Goal: Task Accomplishment & Management: Manage account settings

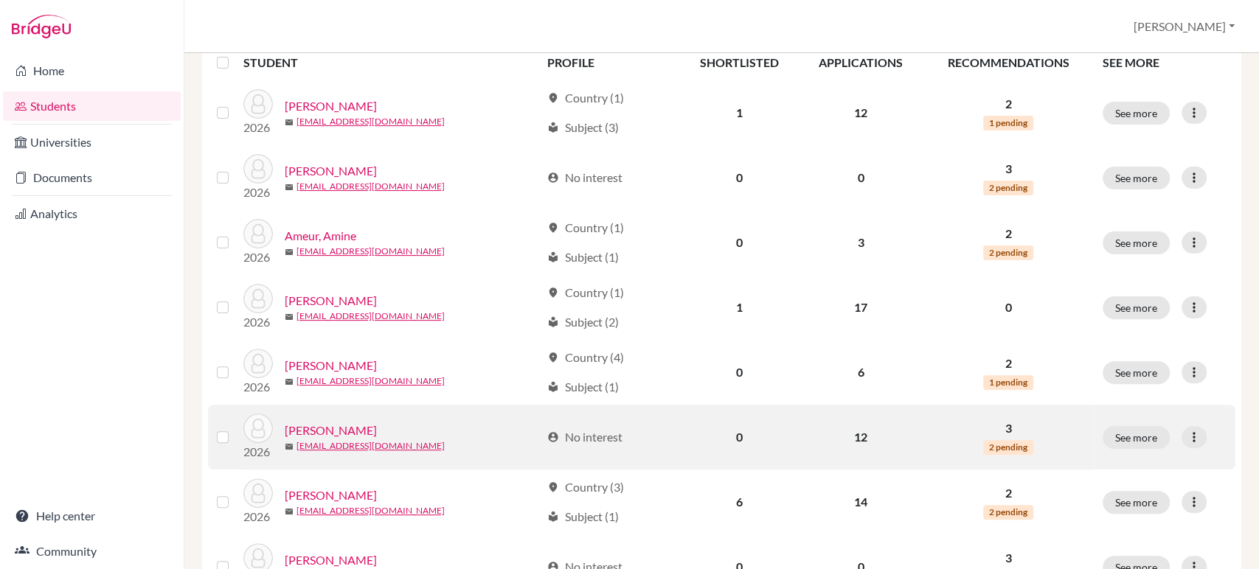
scroll to position [246, 0]
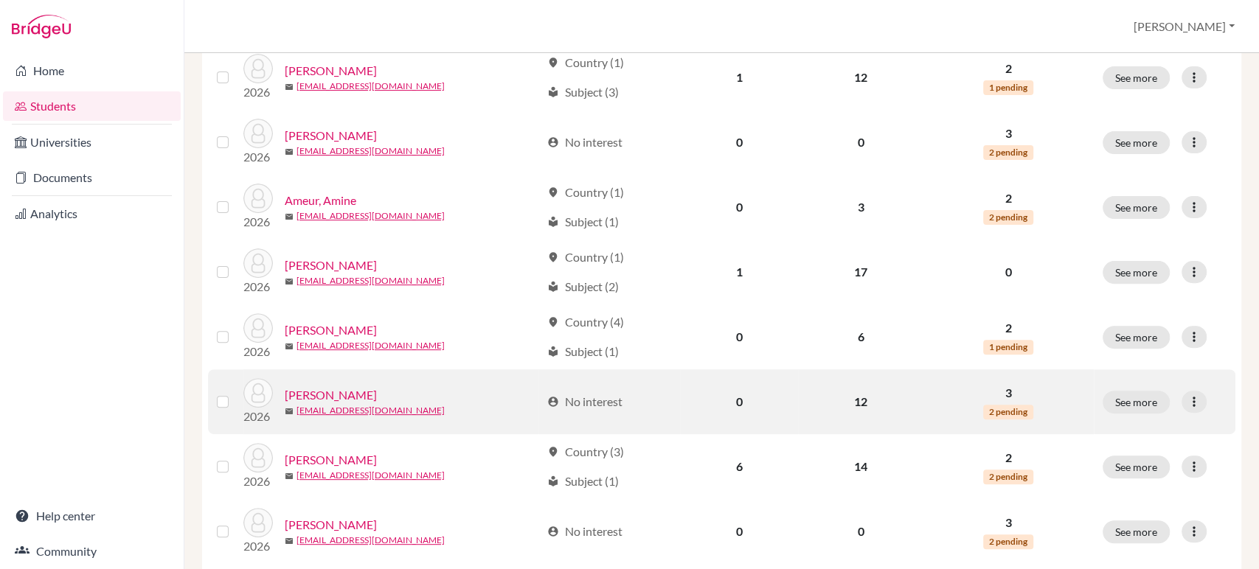
click at [333, 390] on link "[PERSON_NAME]" at bounding box center [331, 395] width 92 height 18
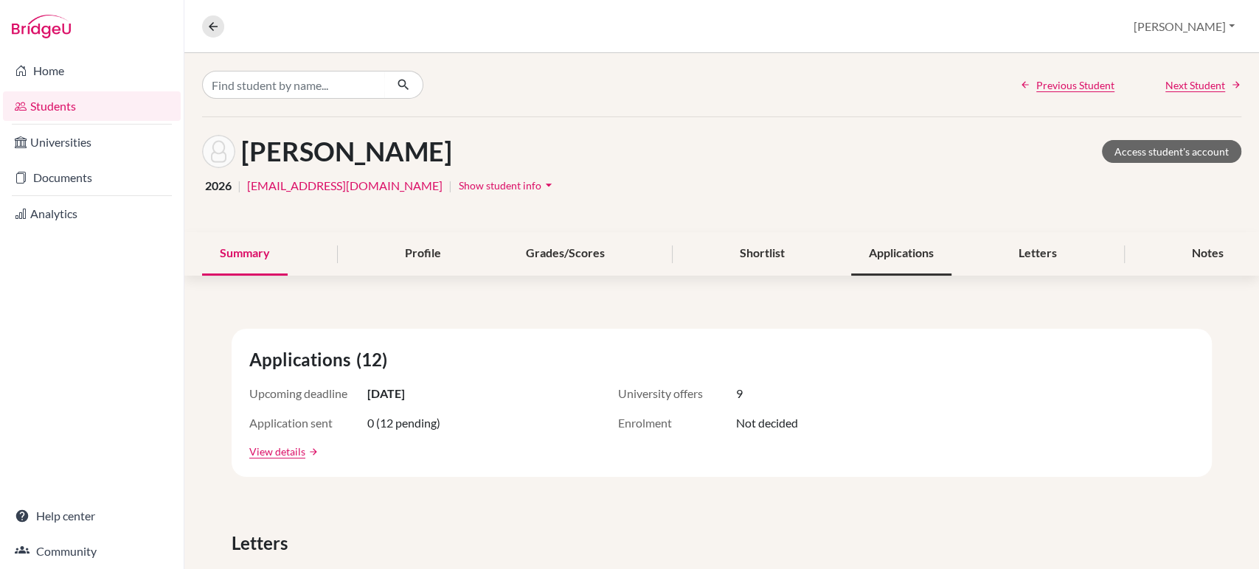
click at [884, 251] on div "Applications" at bounding box center [901, 254] width 100 height 44
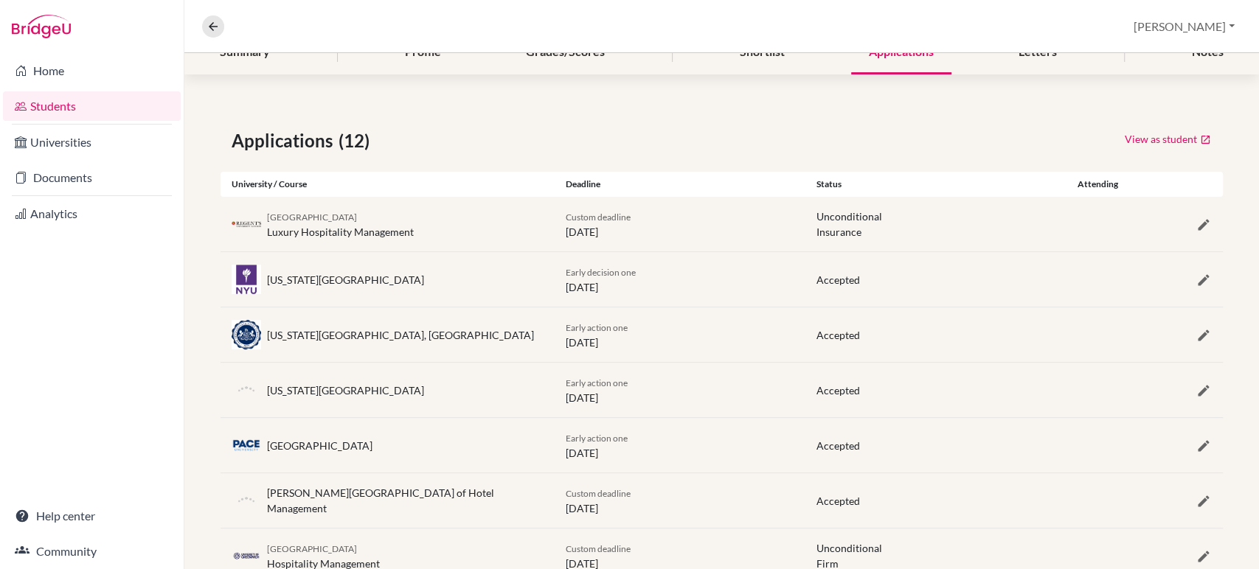
scroll to position [164, 0]
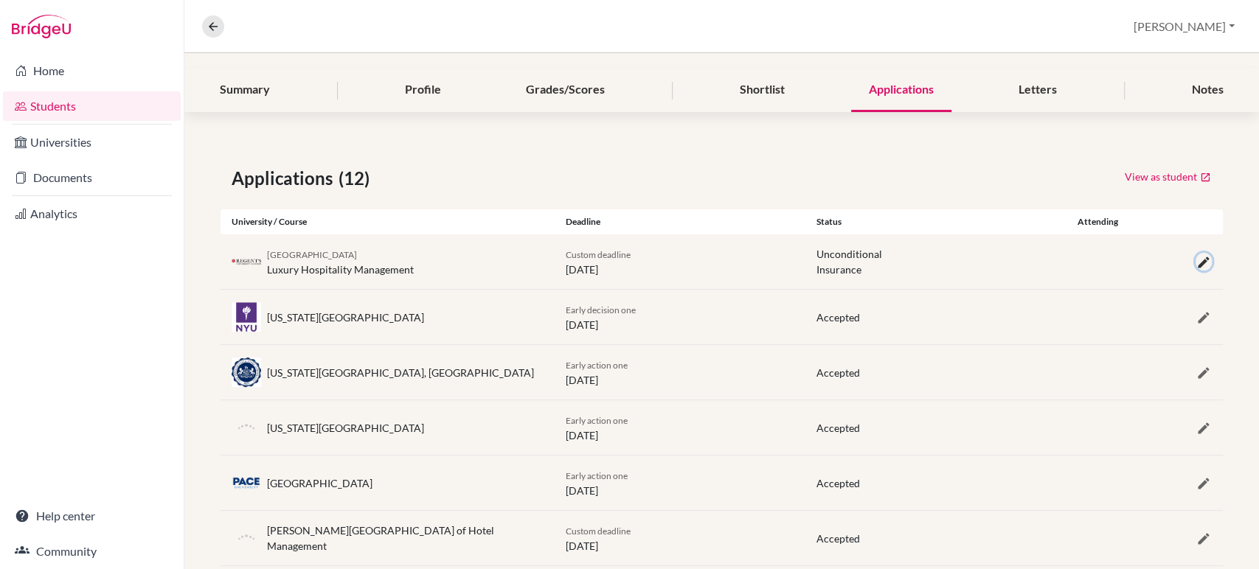
click at [1196, 264] on icon "button" at bounding box center [1203, 262] width 15 height 15
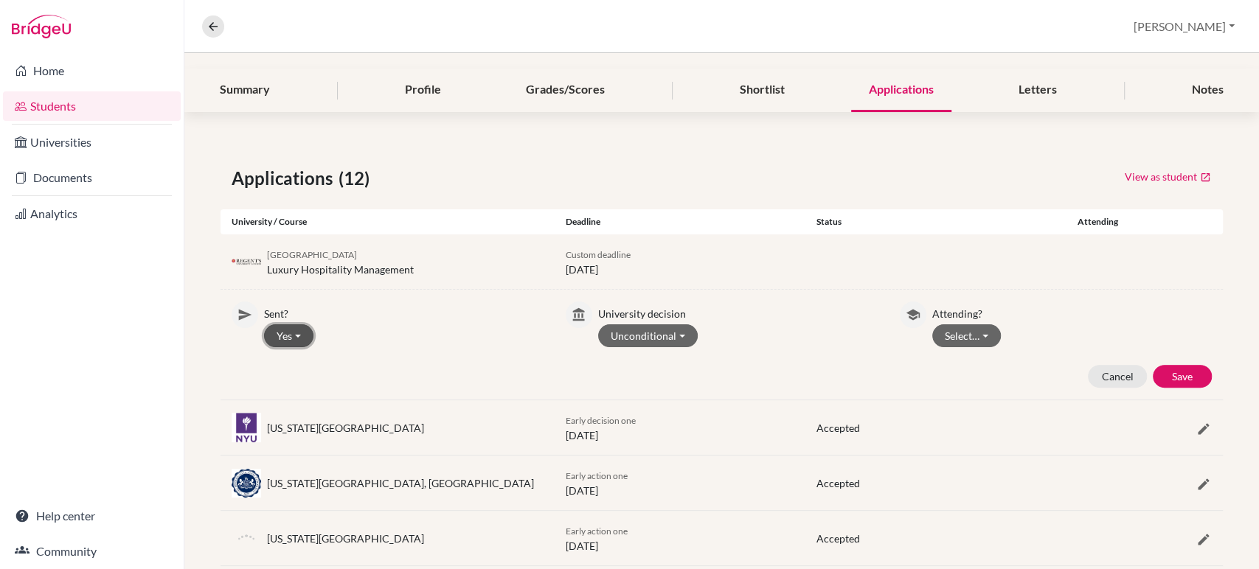
click at [281, 336] on button "Yes" at bounding box center [288, 336] width 49 height 23
click at [296, 391] on button "No" at bounding box center [323, 391] width 117 height 24
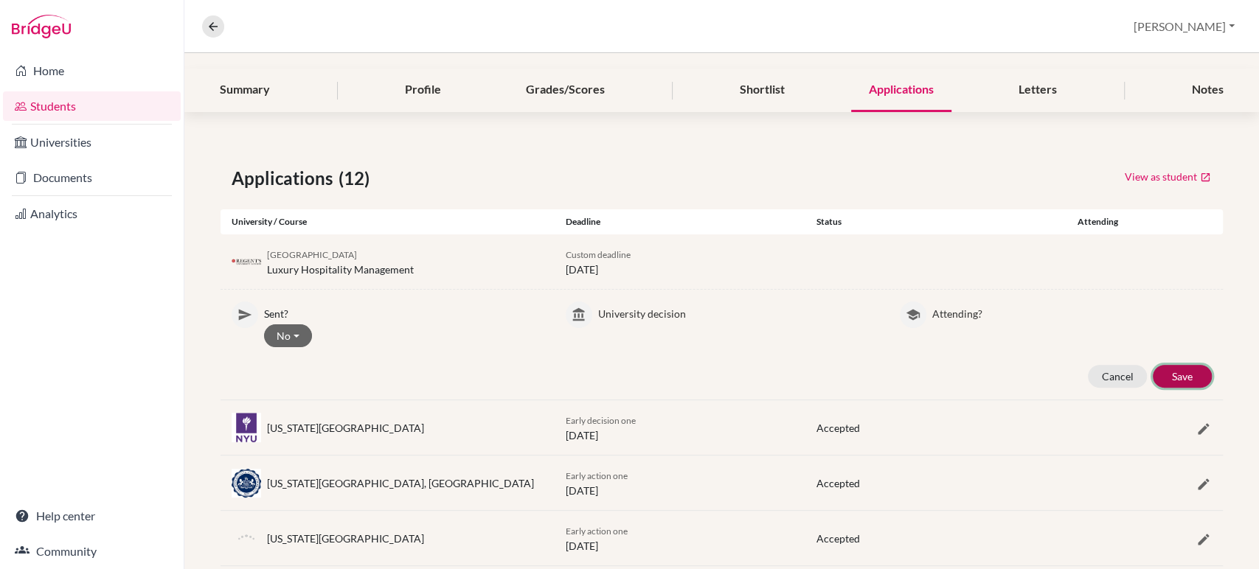
click at [1182, 375] on button "Save" at bounding box center [1182, 376] width 59 height 23
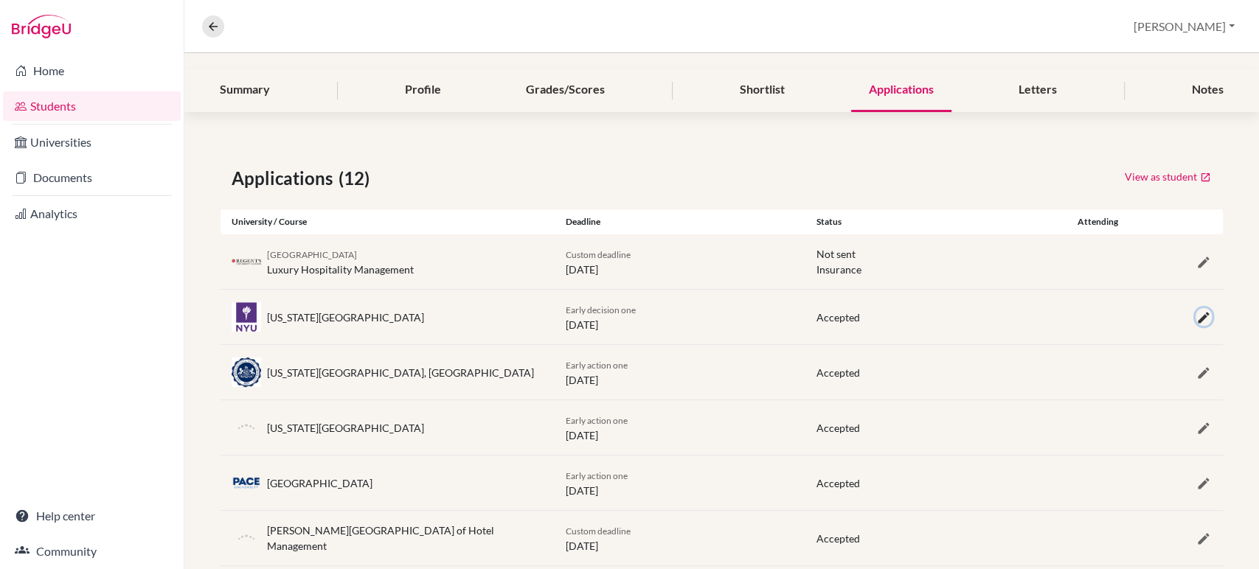
click at [1196, 323] on icon "button" at bounding box center [1203, 317] width 15 height 15
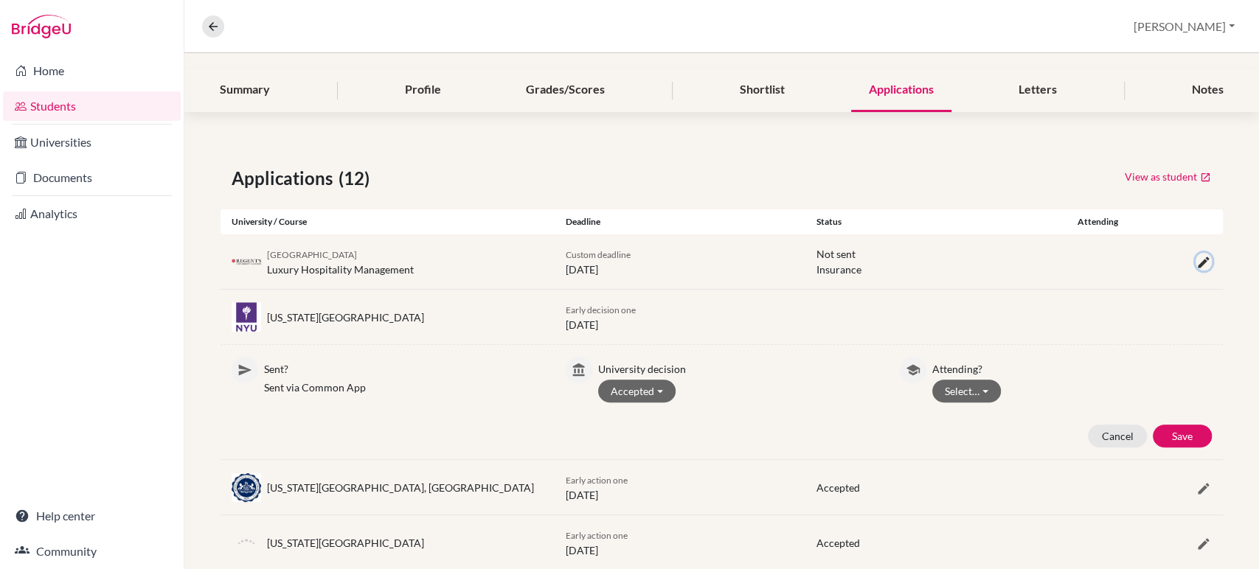
click at [1196, 264] on icon "button" at bounding box center [1203, 262] width 15 height 15
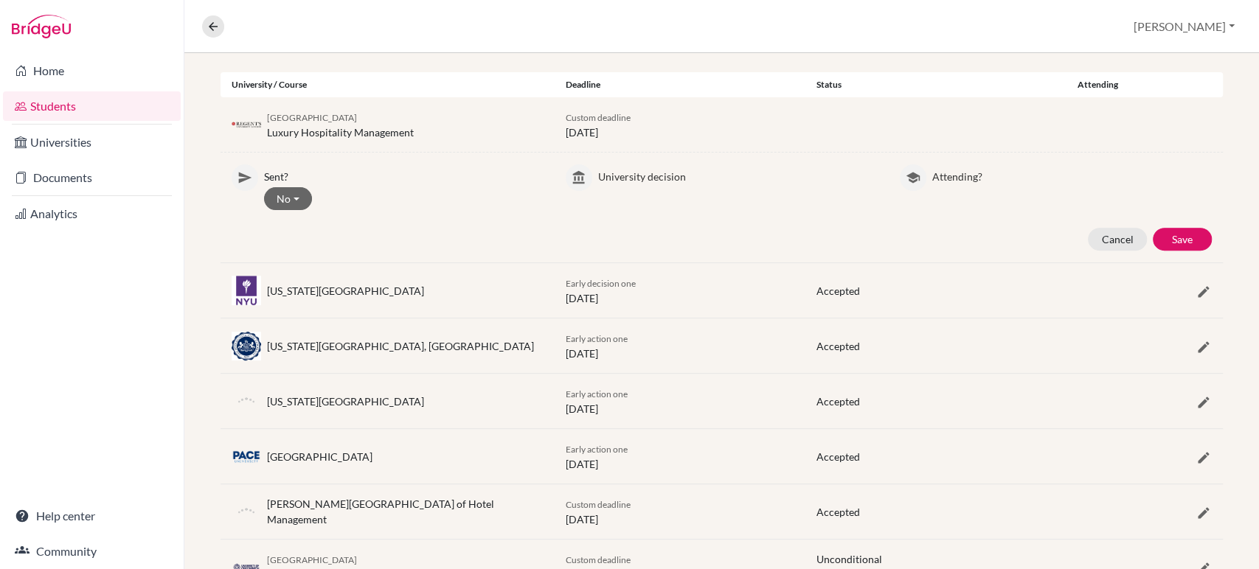
scroll to position [327, 0]
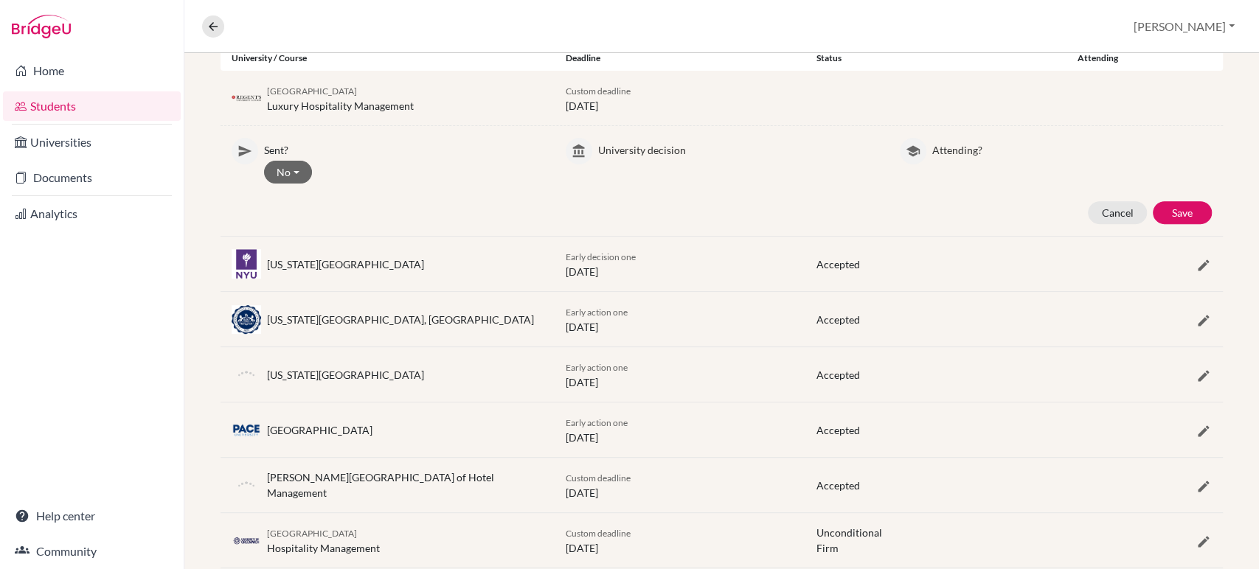
click at [616, 148] on p "University decision" at bounding box center [738, 148] width 280 height 20
click at [1162, 212] on button "Save" at bounding box center [1182, 212] width 59 height 23
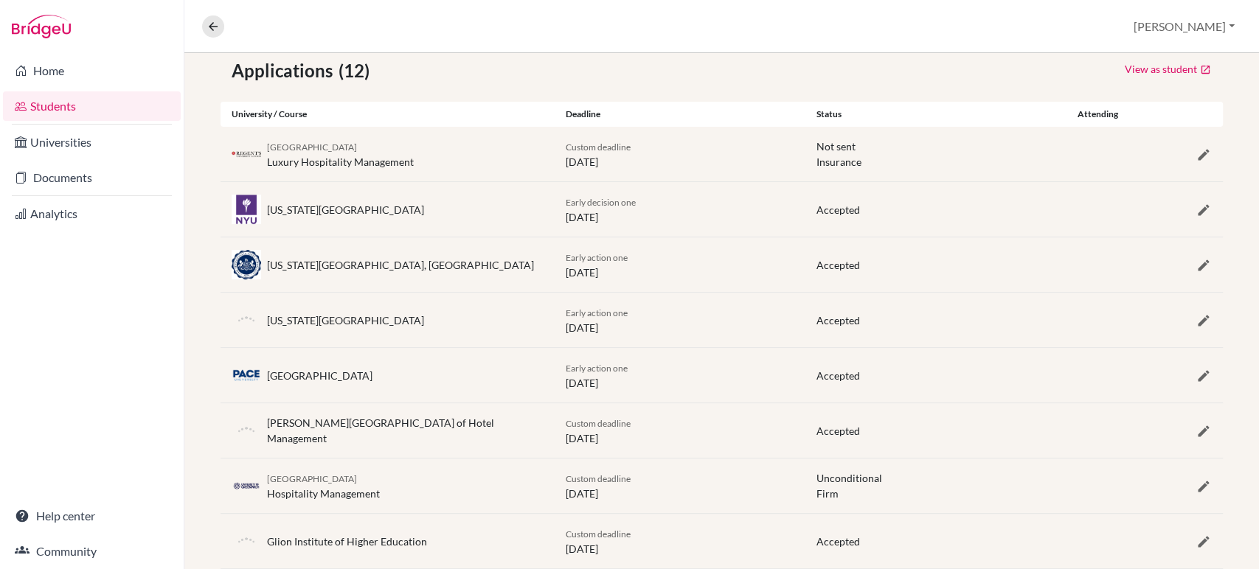
scroll to position [164, 0]
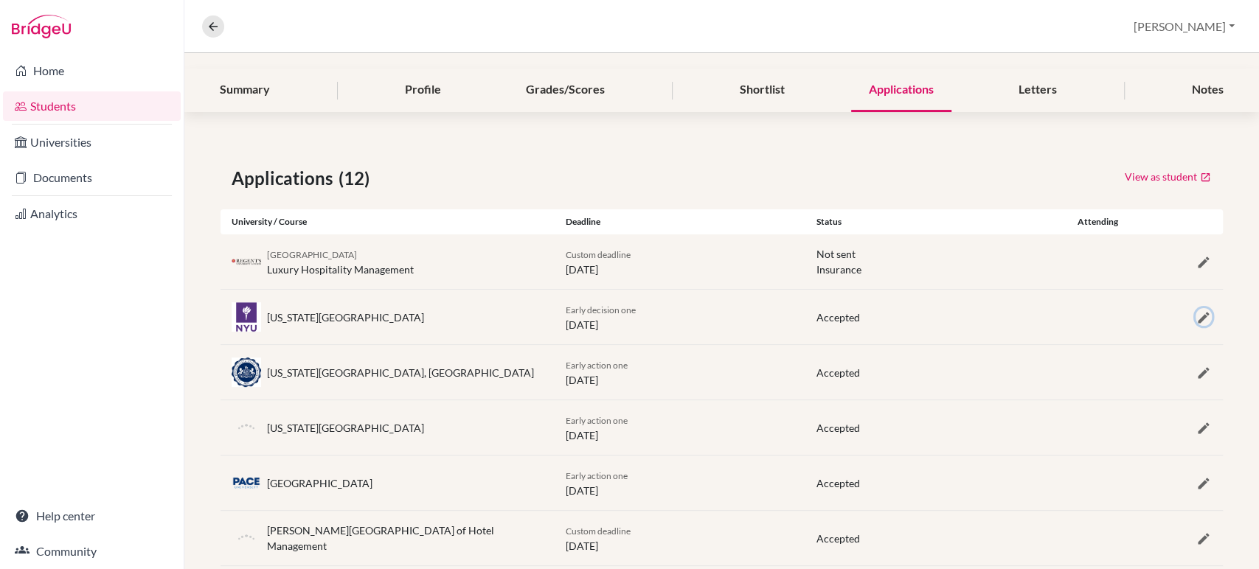
click at [1196, 317] on icon "button" at bounding box center [1203, 317] width 15 height 15
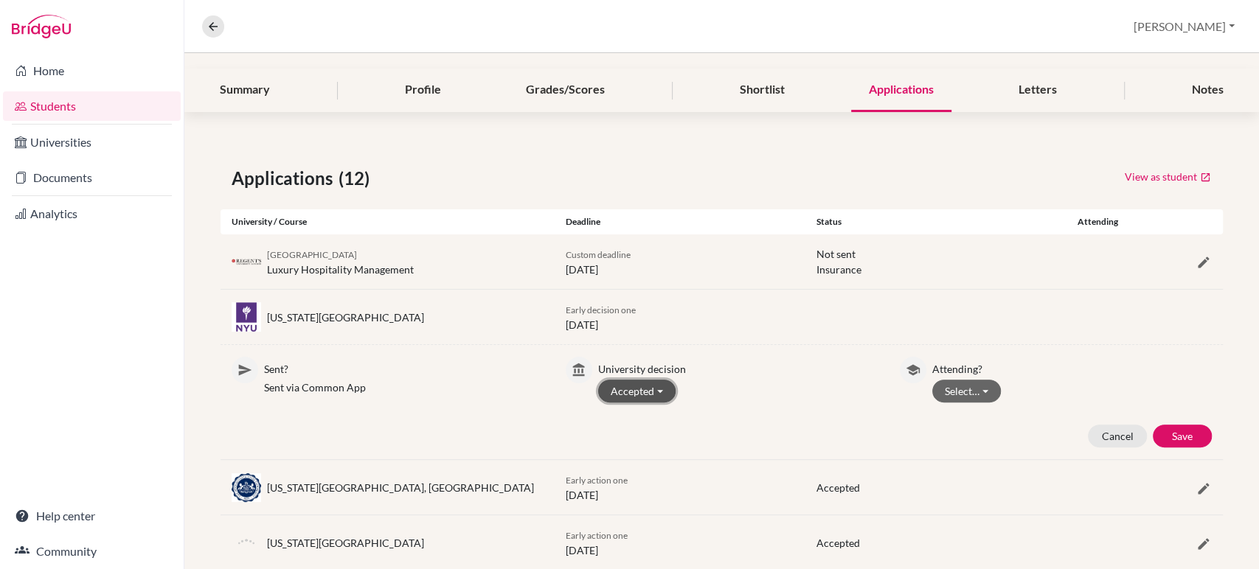
click at [634, 388] on button "Accepted" at bounding box center [636, 391] width 77 height 23
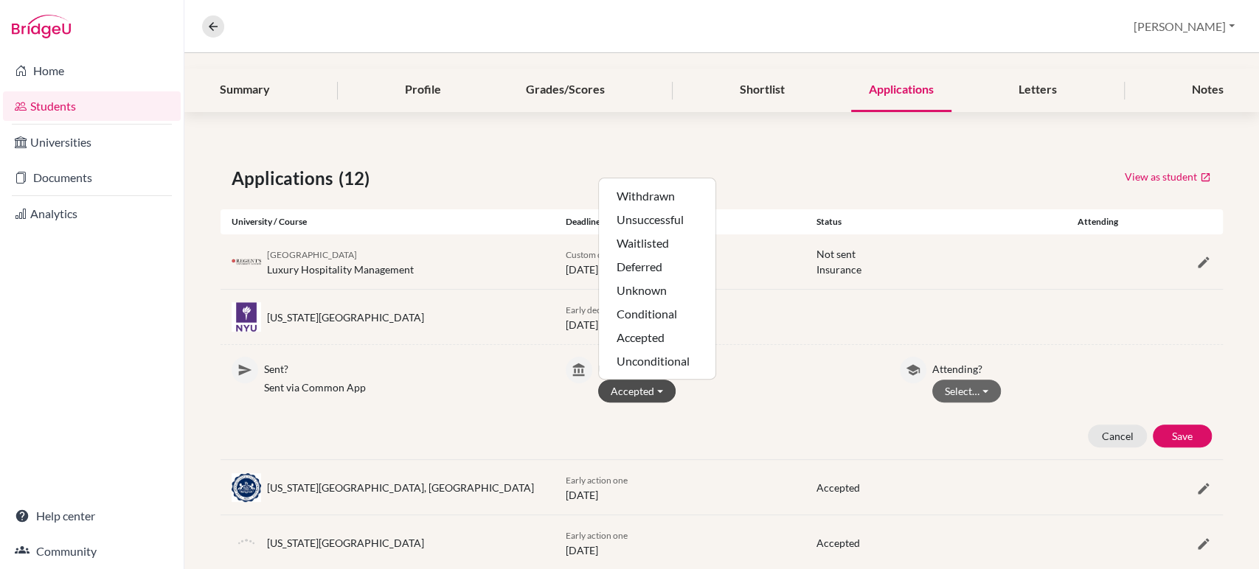
click at [350, 394] on p "Sent via Common App" at bounding box center [404, 387] width 280 height 15
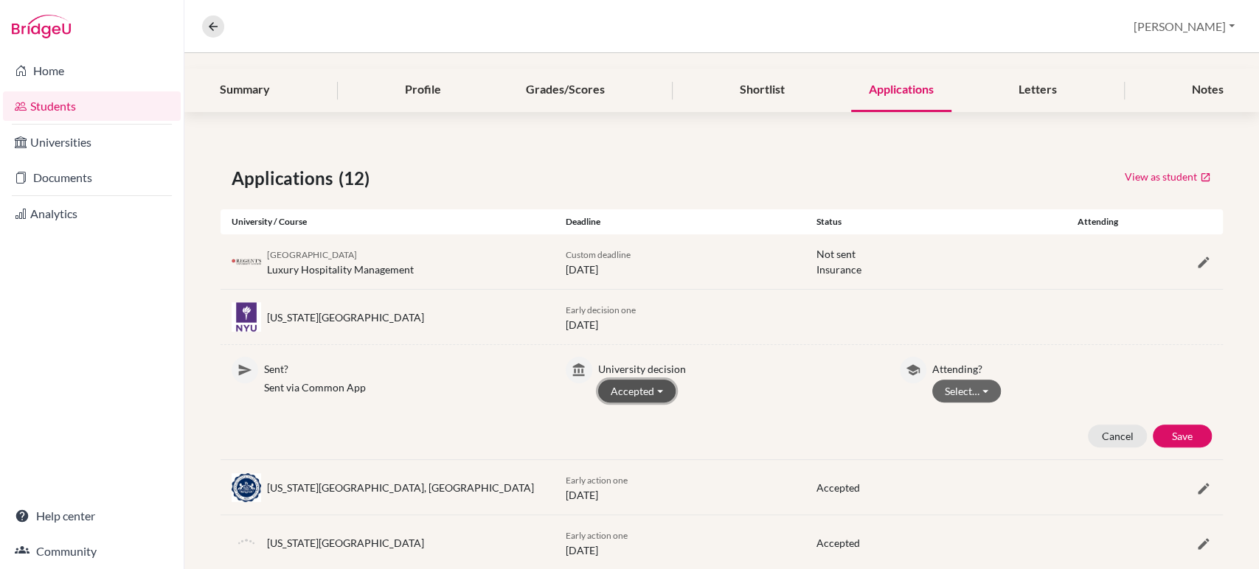
click at [649, 389] on button "Accepted" at bounding box center [636, 391] width 77 height 23
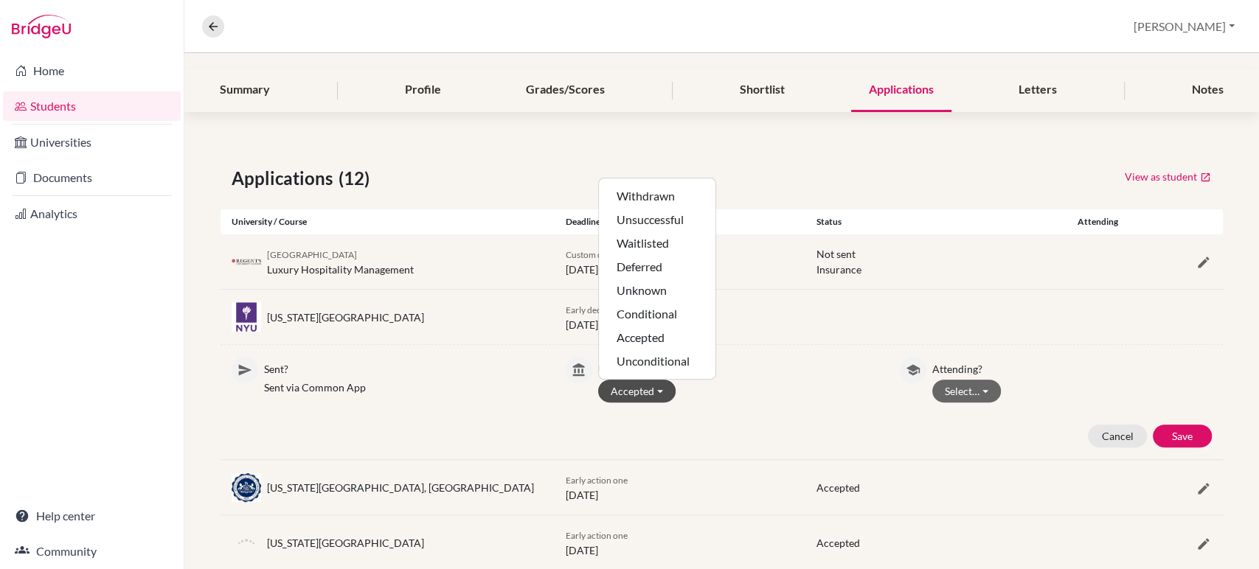
click at [797, 365] on p "University decision" at bounding box center [738, 367] width 280 height 20
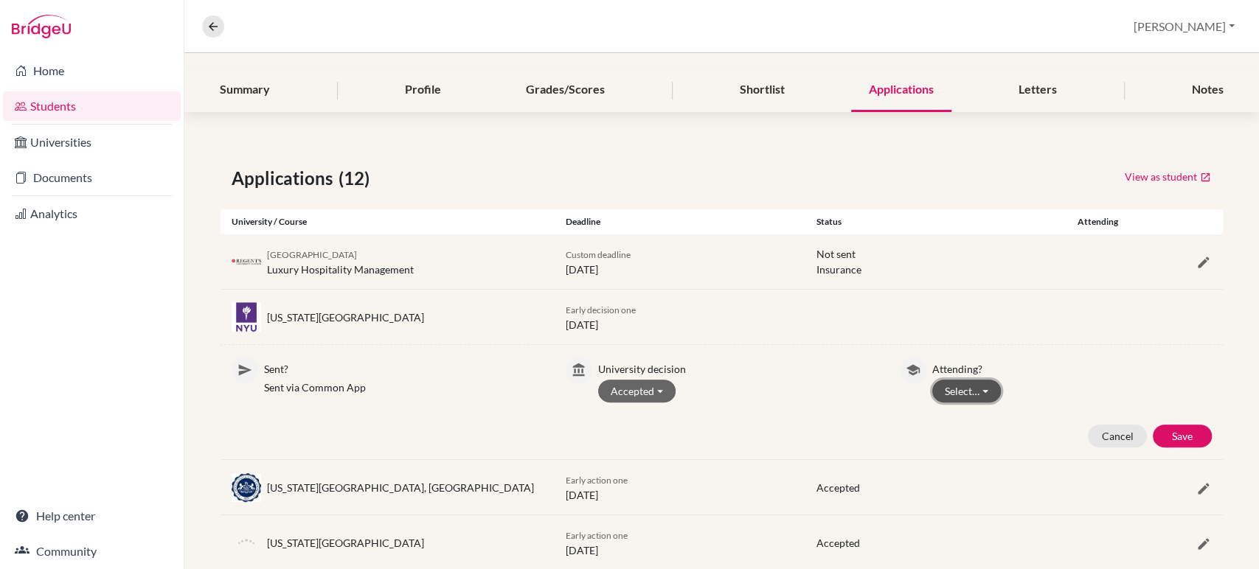
click at [968, 389] on button "Select…" at bounding box center [966, 391] width 69 height 23
click at [846, 389] on div "Accepted Withdrawn Unsuccessful Waitlisted Deferred Unknown Conditional Accepte…" at bounding box center [738, 391] width 280 height 23
click at [1114, 434] on button "Cancel" at bounding box center [1117, 436] width 59 height 23
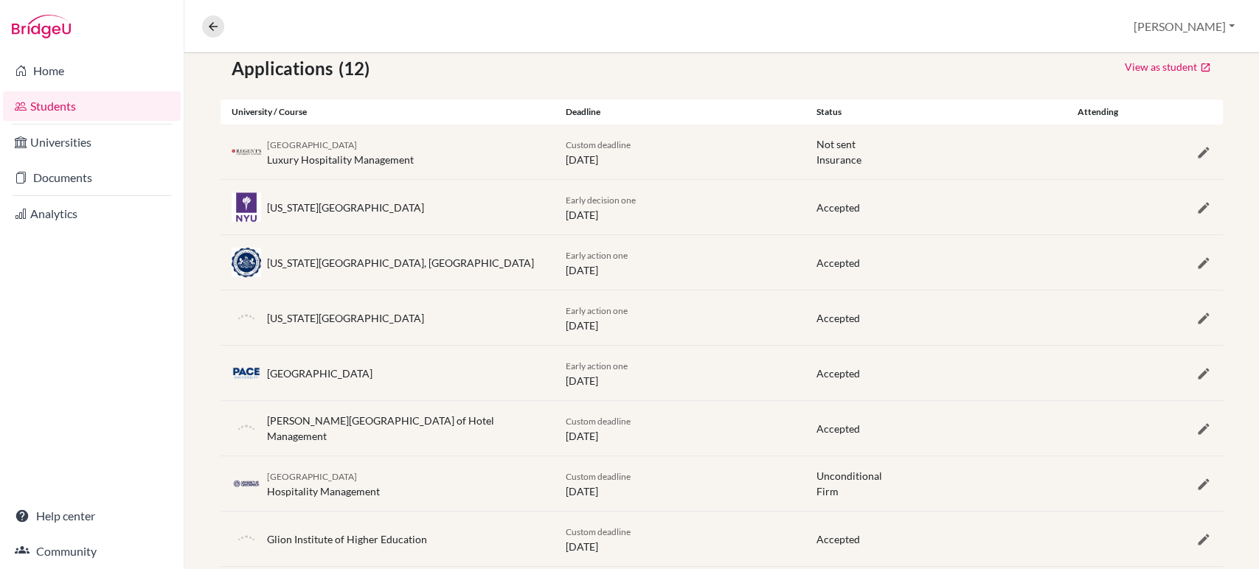
scroll to position [246, 0]
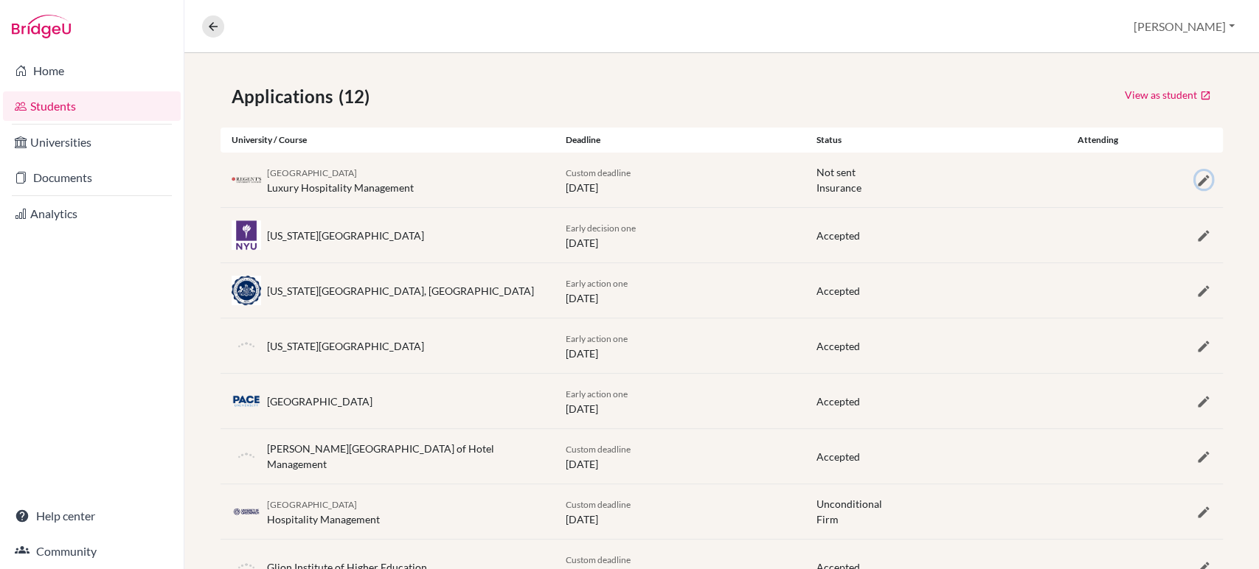
click at [1196, 173] on icon "button" at bounding box center [1203, 180] width 15 height 15
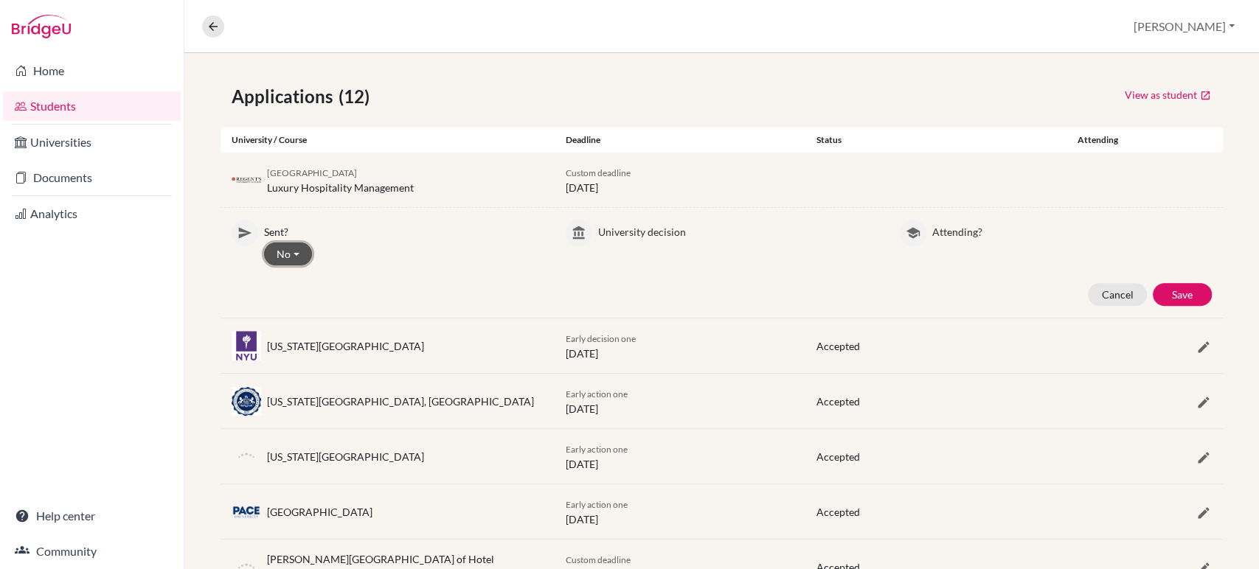
click at [284, 251] on button "No" at bounding box center [288, 254] width 48 height 23
click at [294, 282] on button "Yes" at bounding box center [323, 286] width 117 height 24
click at [1173, 292] on button "Save" at bounding box center [1182, 294] width 59 height 23
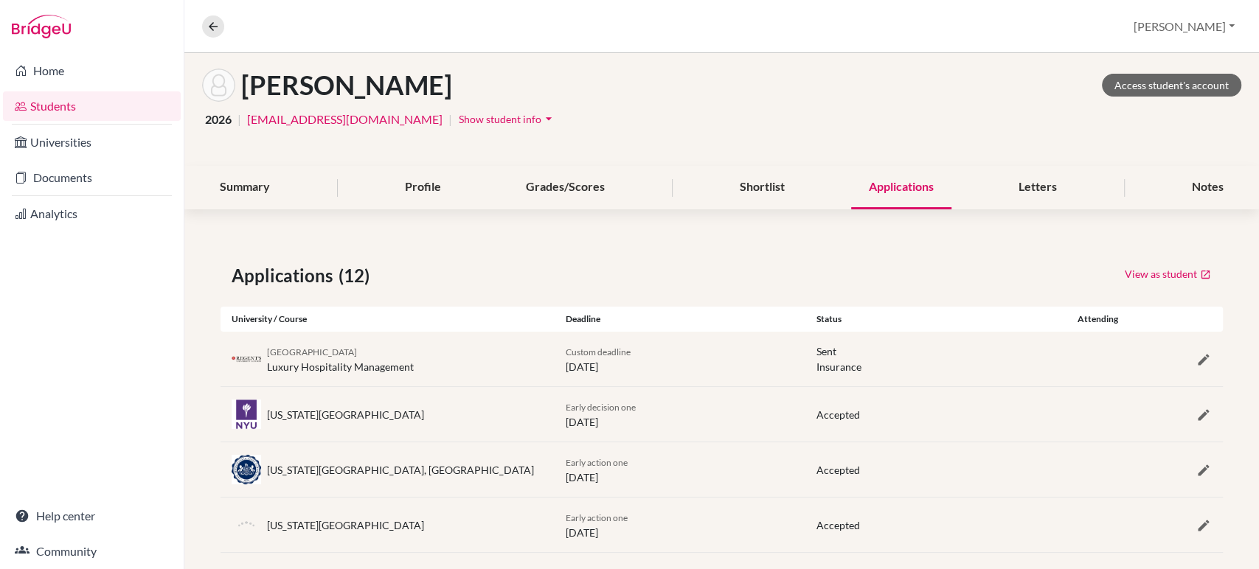
scroll to position [0, 0]
